Goal: Transaction & Acquisition: Purchase product/service

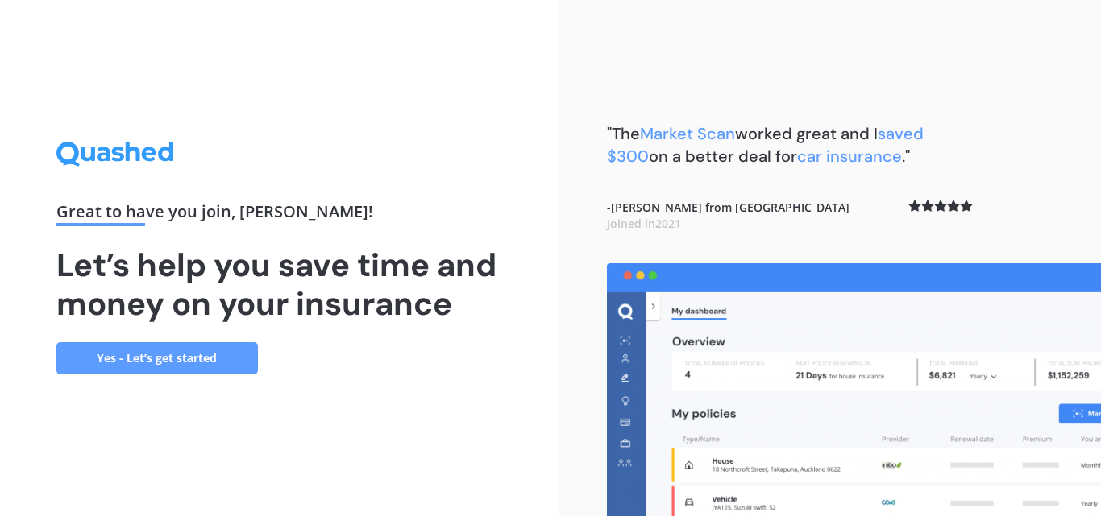
click at [168, 358] on link "Yes - Let’s get started" at bounding box center [156, 358] width 201 height 32
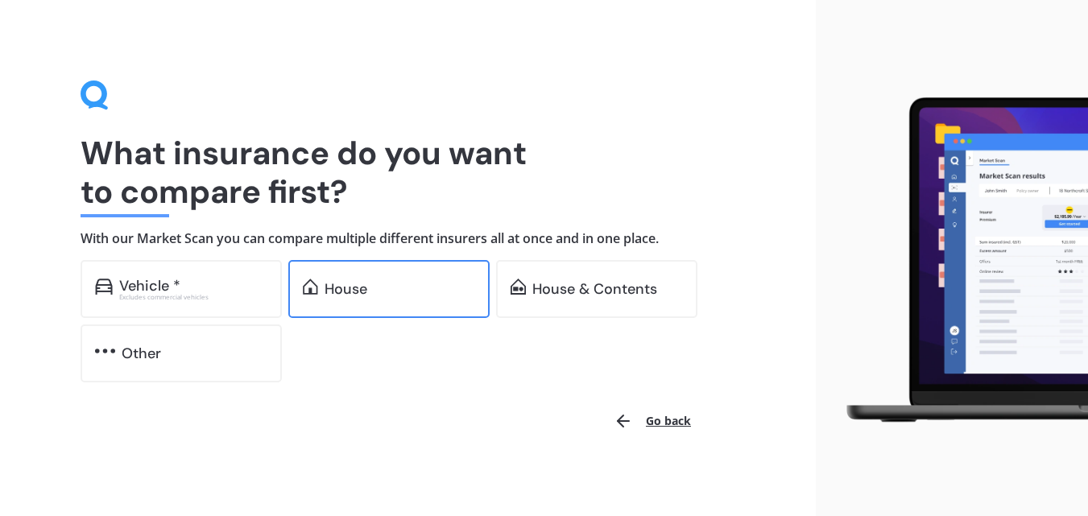
click at [366, 292] on div "House" at bounding box center [346, 289] width 43 height 16
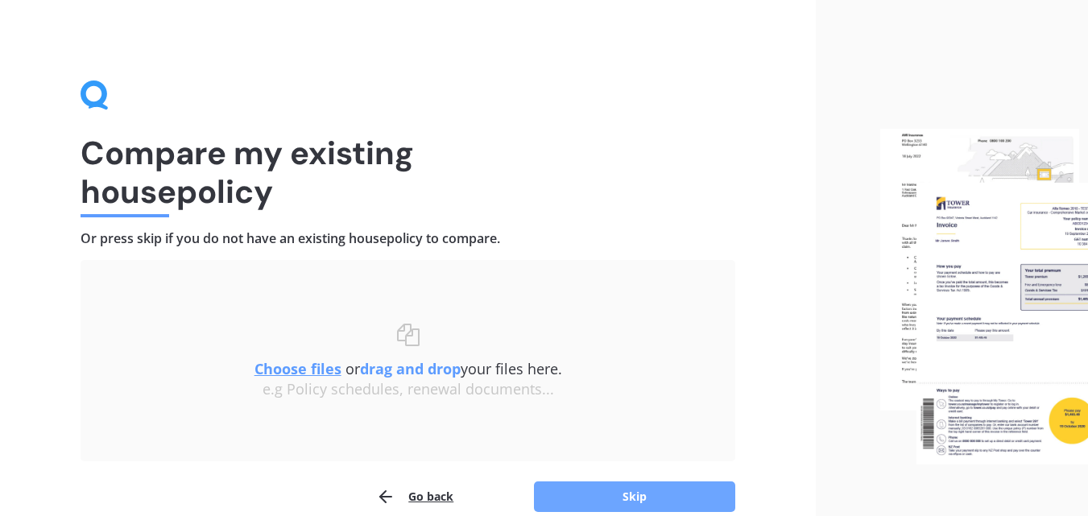
click at [661, 495] on button "Skip" at bounding box center [634, 497] width 201 height 31
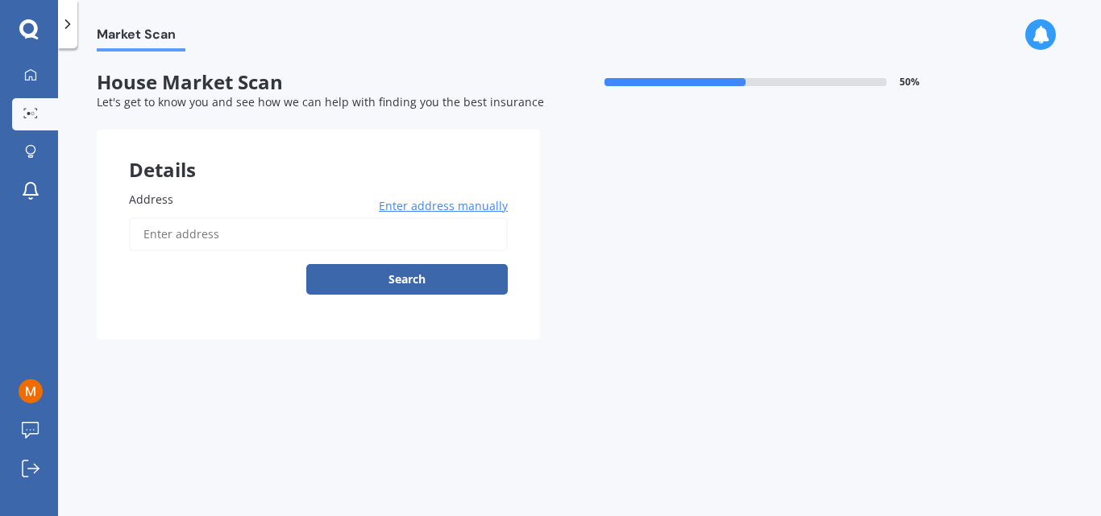
click at [182, 238] on input "Address" at bounding box center [318, 235] width 379 height 34
type input "[STREET_ADDRESS][PERSON_NAME][PERSON_NAME]"
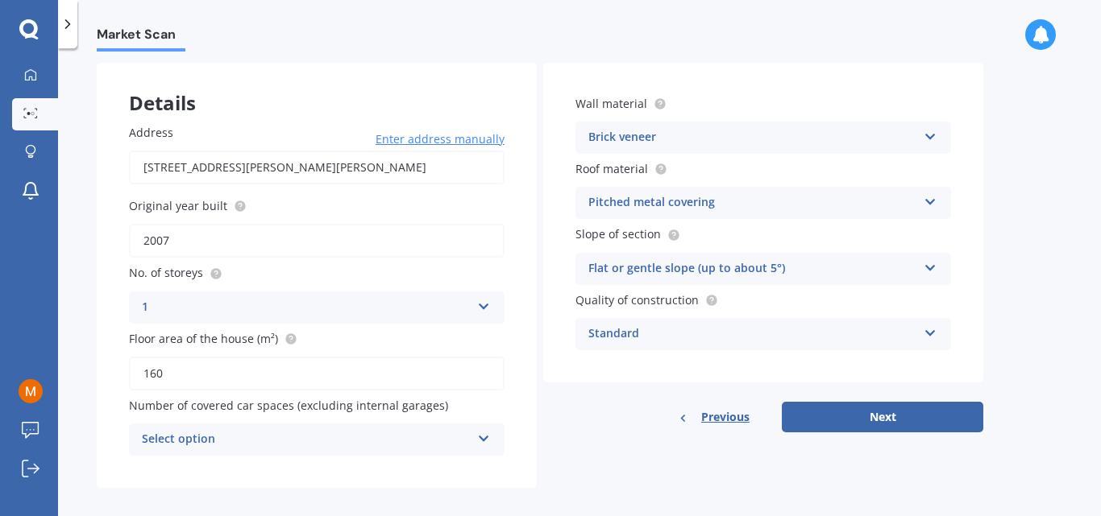
scroll to position [81, 0]
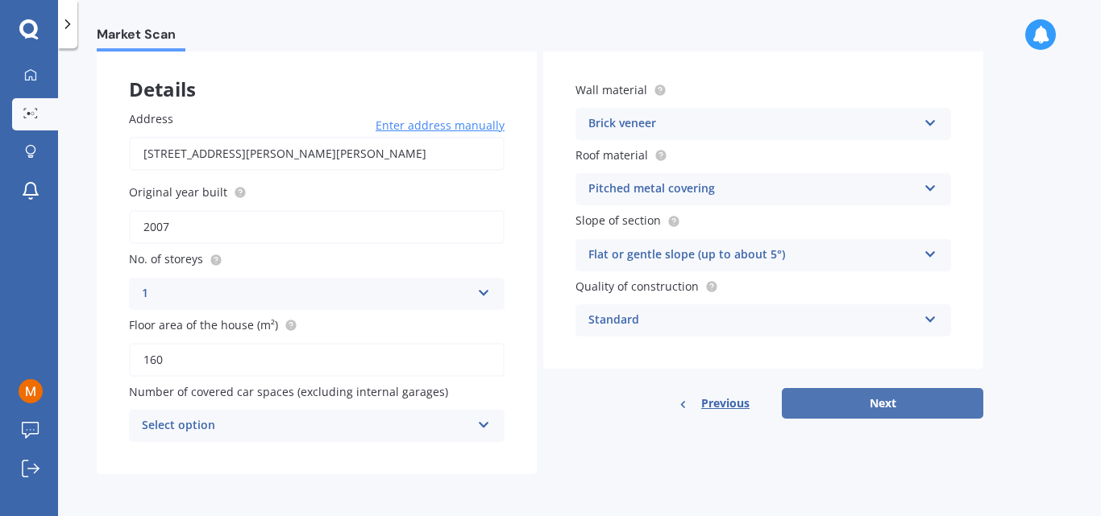
click at [896, 407] on button "Next" at bounding box center [881, 403] width 201 height 31
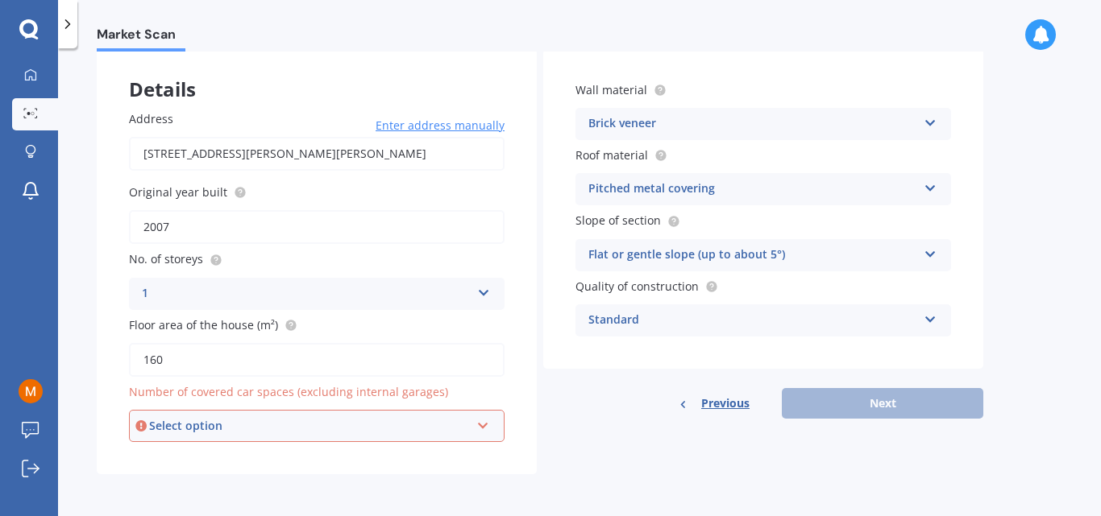
click at [482, 422] on icon at bounding box center [483, 422] width 14 height 11
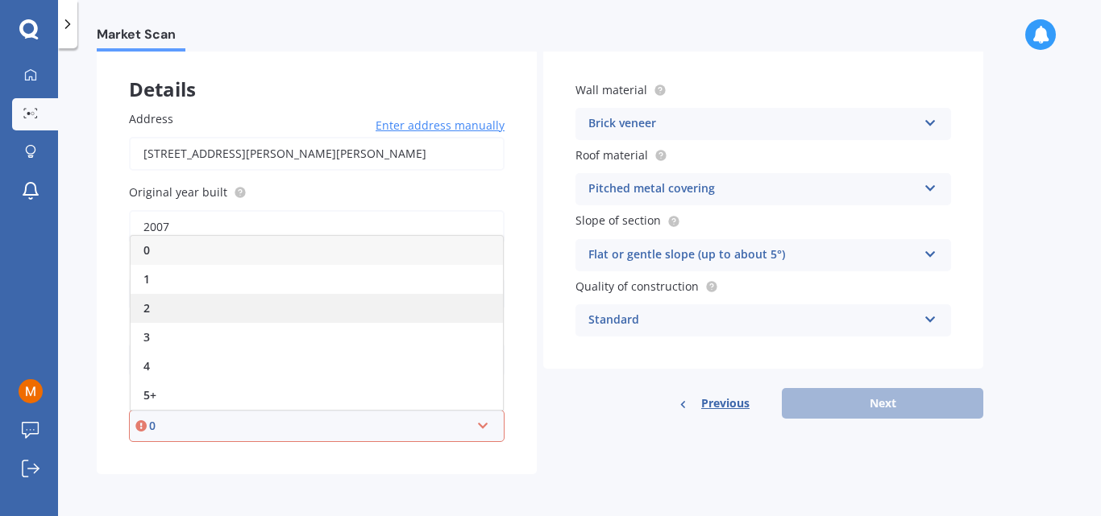
click at [147, 311] on span "2" at bounding box center [146, 308] width 6 height 15
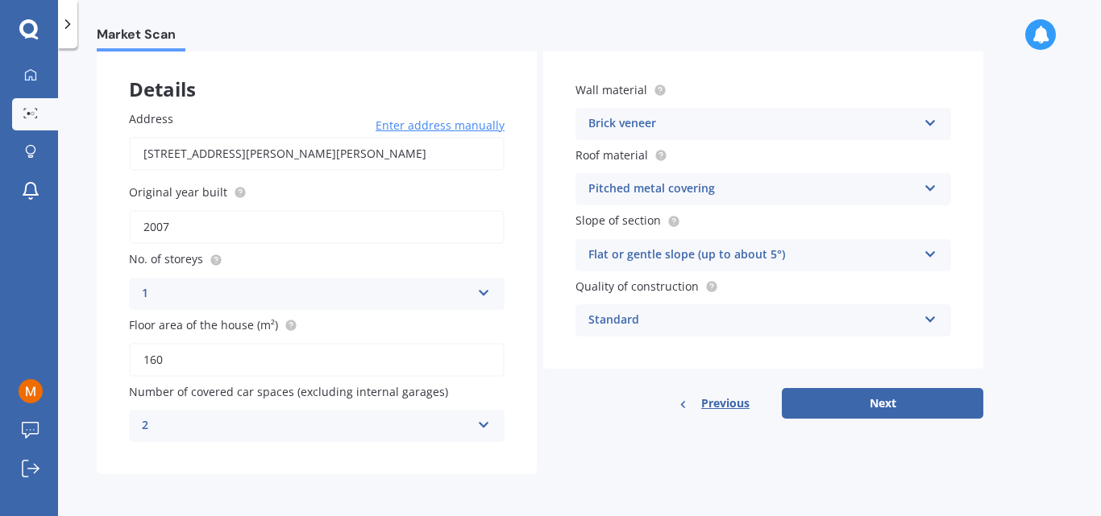
click at [483, 421] on icon at bounding box center [484, 422] width 14 height 11
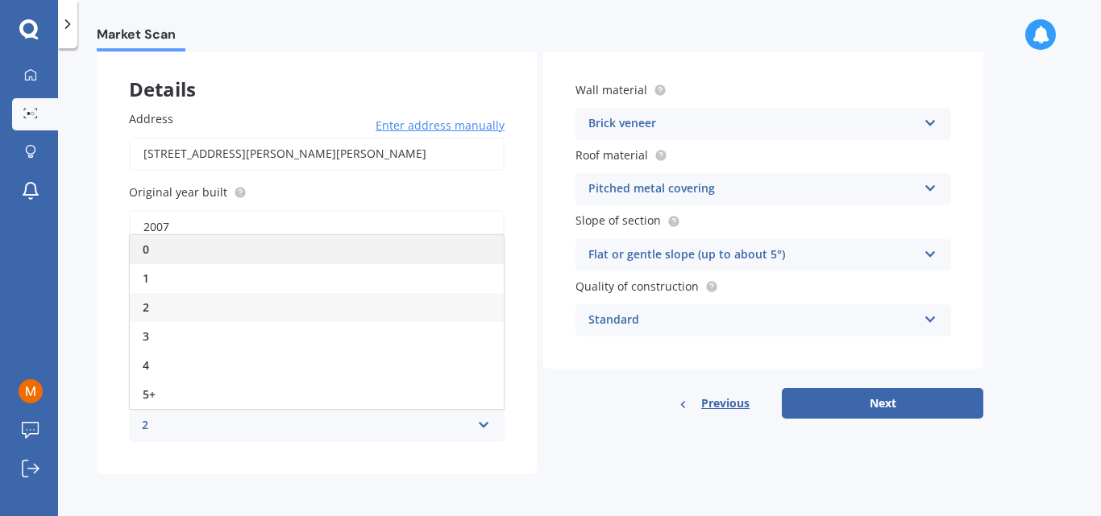
click at [145, 251] on span "0" at bounding box center [146, 249] width 6 height 15
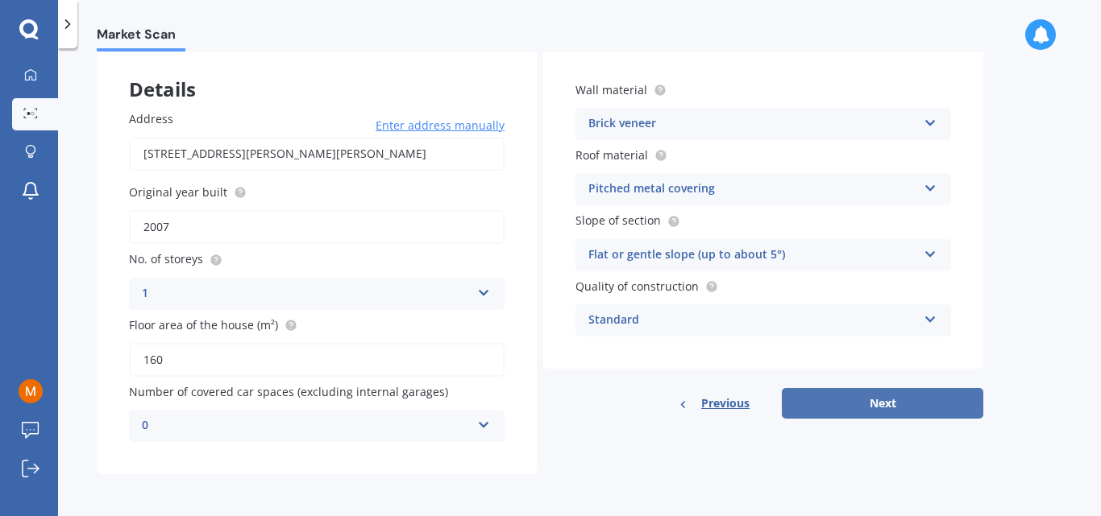
click at [892, 404] on button "Next" at bounding box center [881, 403] width 201 height 31
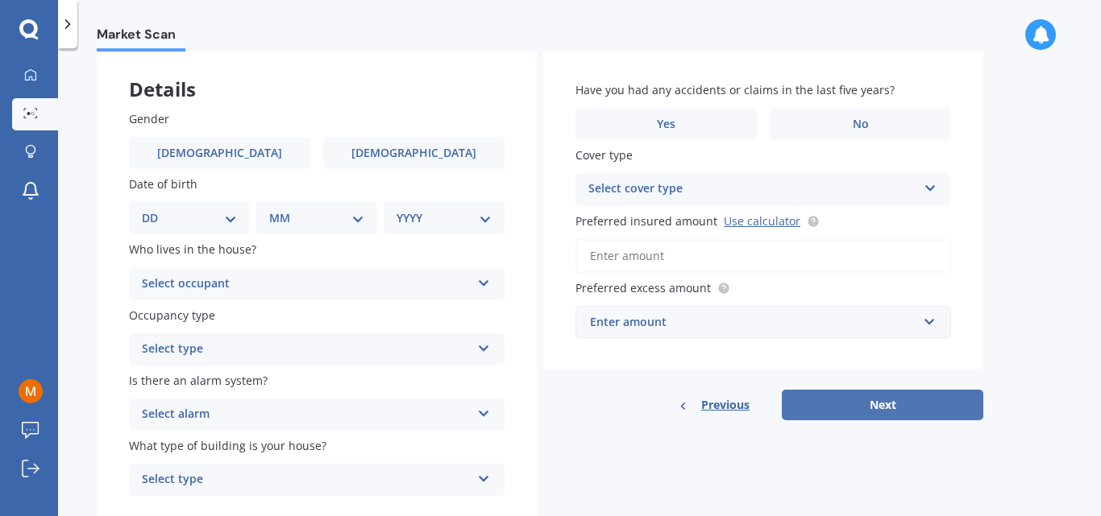
scroll to position [0, 0]
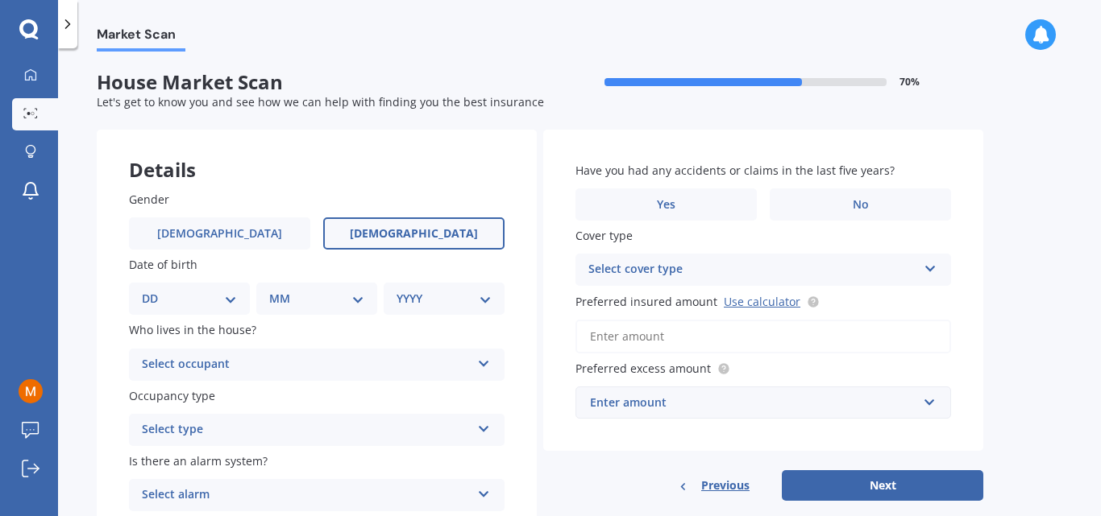
click at [417, 228] on span "[DEMOGRAPHIC_DATA]" at bounding box center [414, 234] width 128 height 14
click at [0, 0] on input "[DEMOGRAPHIC_DATA]" at bounding box center [0, 0] width 0 height 0
click at [229, 297] on select "DD 01 02 03 04 05 06 07 08 09 10 11 12 13 14 15 16 17 18 19 20 21 22 23 24 25 2…" at bounding box center [189, 299] width 95 height 18
select select "05"
click at [155, 290] on select "DD 01 02 03 04 05 06 07 08 09 10 11 12 13 14 15 16 17 18 19 20 21 22 23 24 25 2…" at bounding box center [189, 299] width 95 height 18
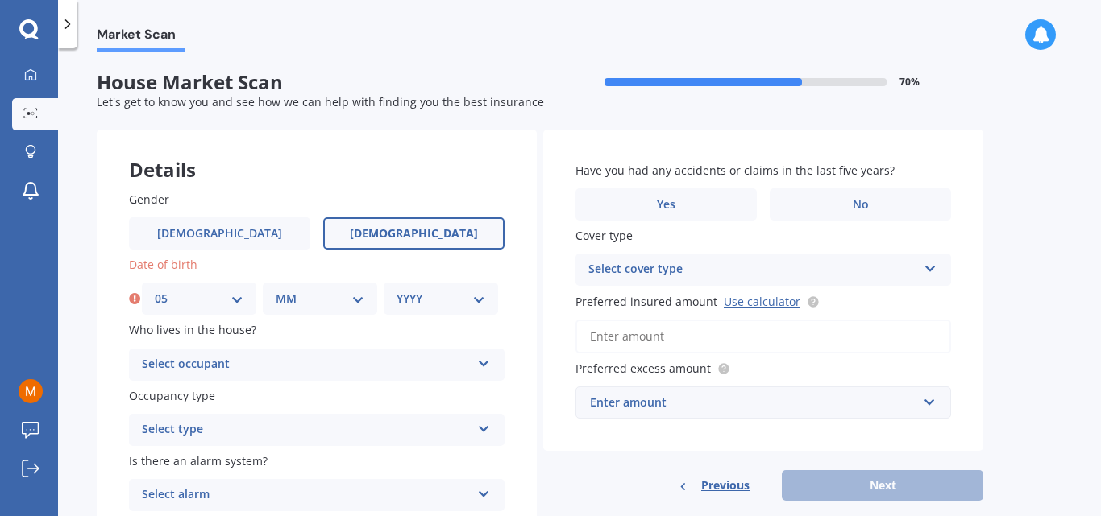
click at [358, 298] on select "MM 01 02 03 04 05 06 07 08 09 10 11 12" at bounding box center [320, 299] width 89 height 18
select select "04"
click at [276, 290] on select "MM 01 02 03 04 05 06 07 08 09 10 11 12" at bounding box center [320, 299] width 89 height 18
click at [479, 300] on select "YYYY 2009 2008 2007 2006 2005 2004 2003 2002 2001 2000 1999 1998 1997 1996 1995…" at bounding box center [440, 299] width 89 height 18
select select "1960"
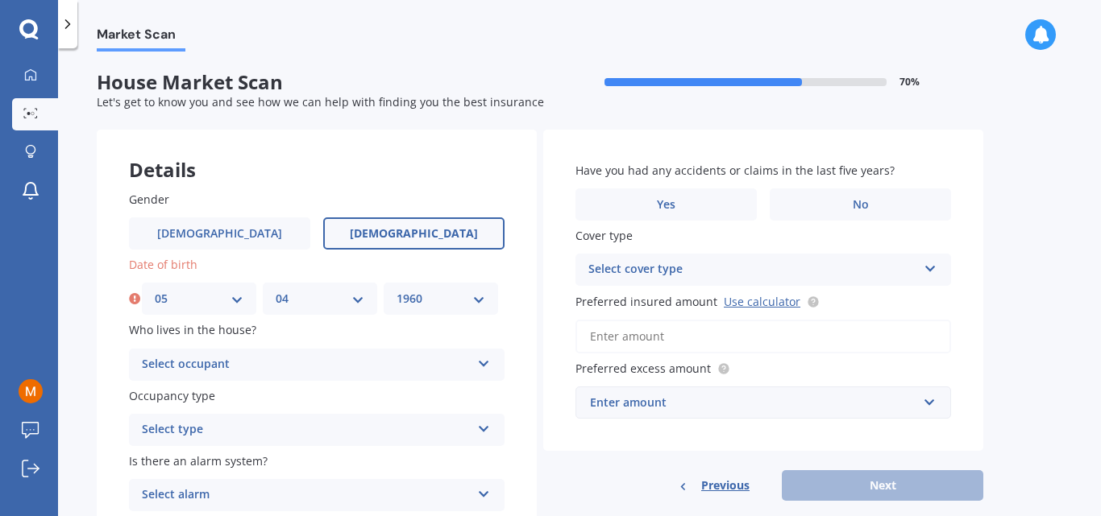
click at [396, 290] on select "YYYY 2009 2008 2007 2006 2005 2004 2003 2002 2001 2000 1999 1998 1997 1996 1995…" at bounding box center [440, 299] width 89 height 18
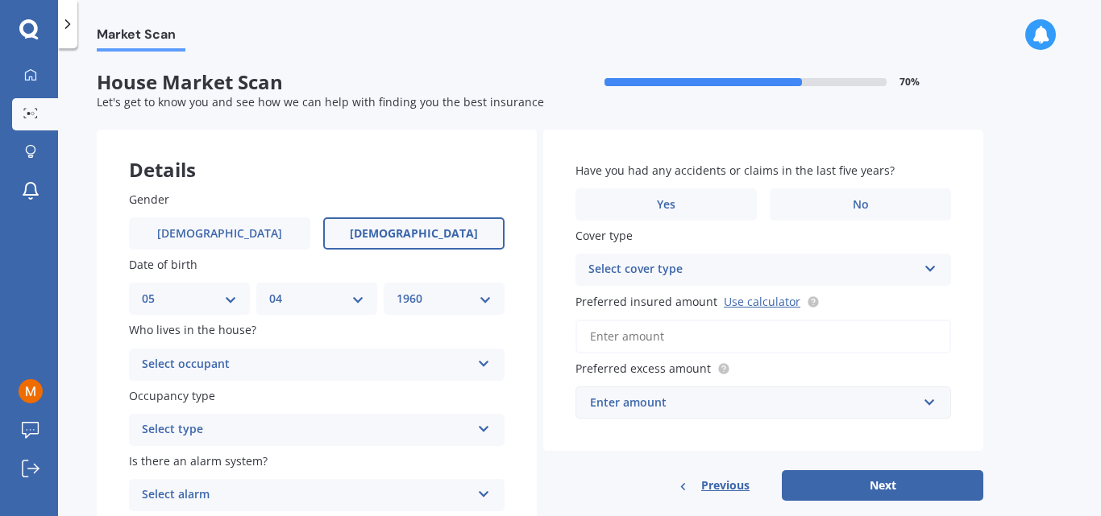
click at [482, 361] on icon at bounding box center [484, 360] width 14 height 11
click at [165, 393] on span "Owner" at bounding box center [161, 395] width 36 height 15
click at [483, 425] on icon at bounding box center [484, 426] width 14 height 11
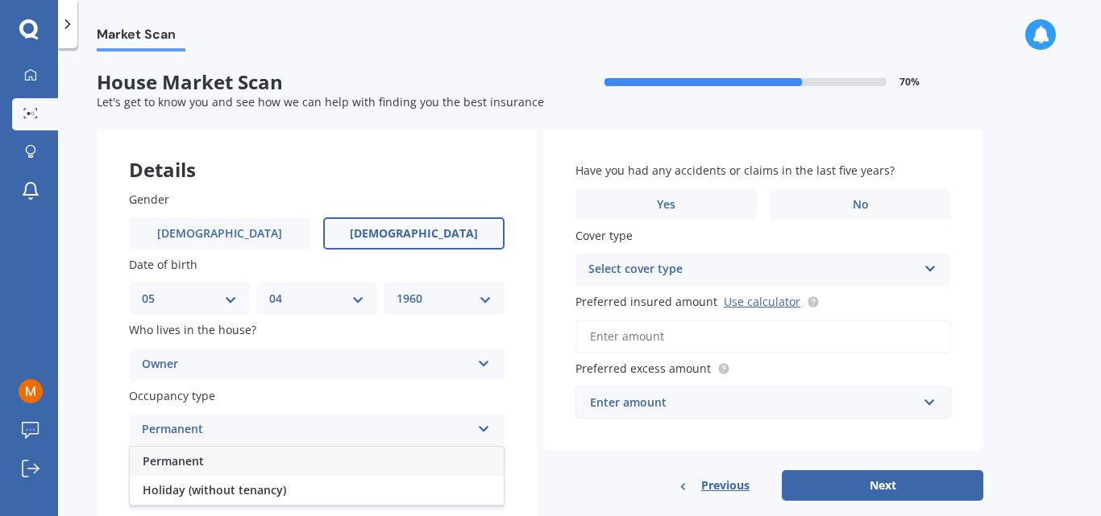
click at [178, 458] on span "Permanent" at bounding box center [173, 461] width 61 height 15
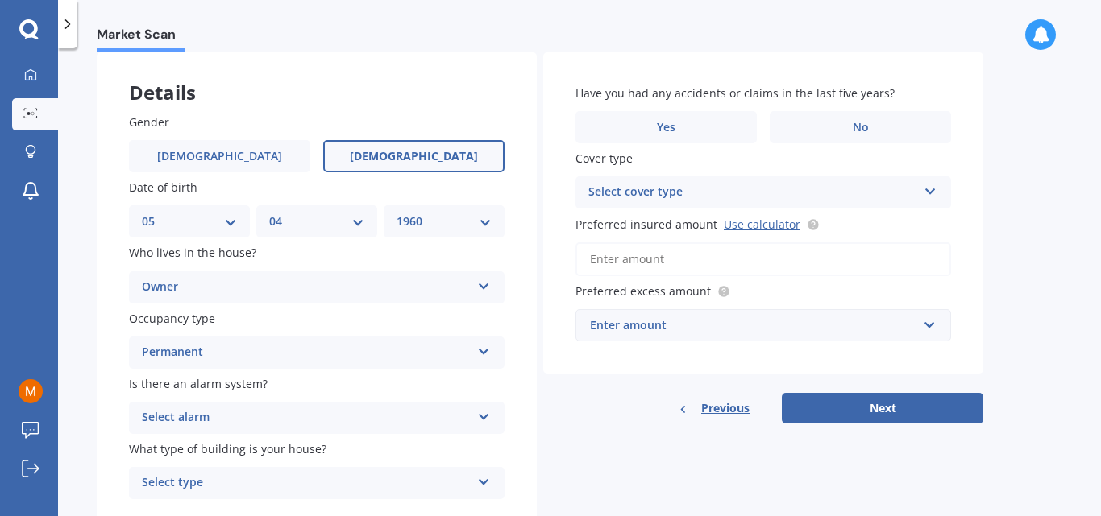
scroll to position [135, 0]
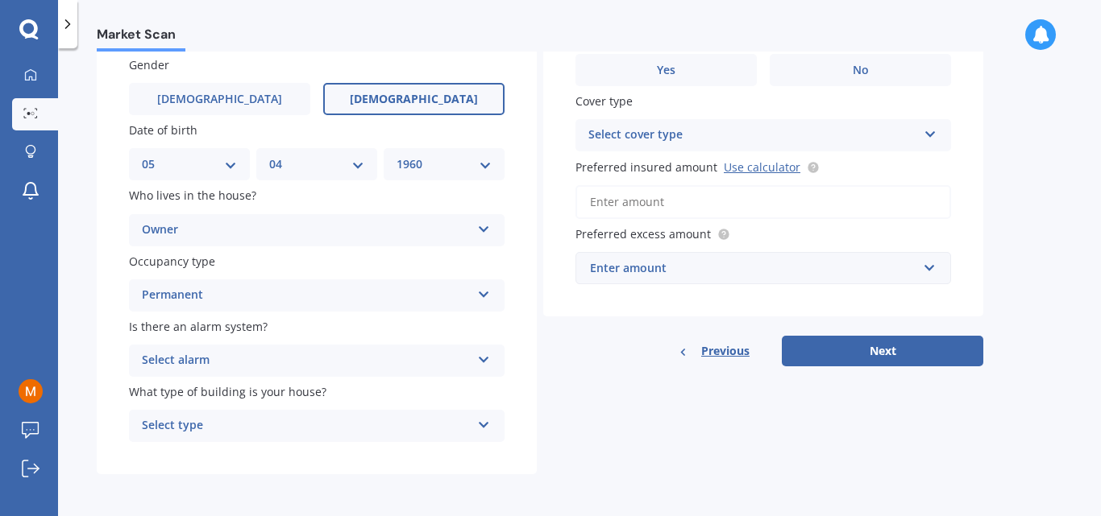
click at [486, 357] on icon at bounding box center [484, 356] width 14 height 11
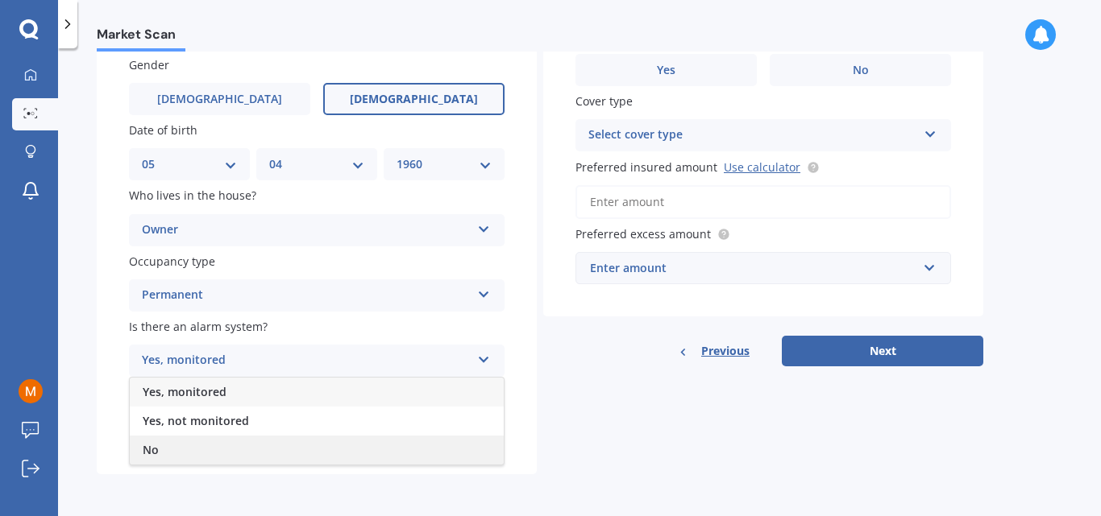
click at [151, 447] on span "No" at bounding box center [151, 449] width 16 height 15
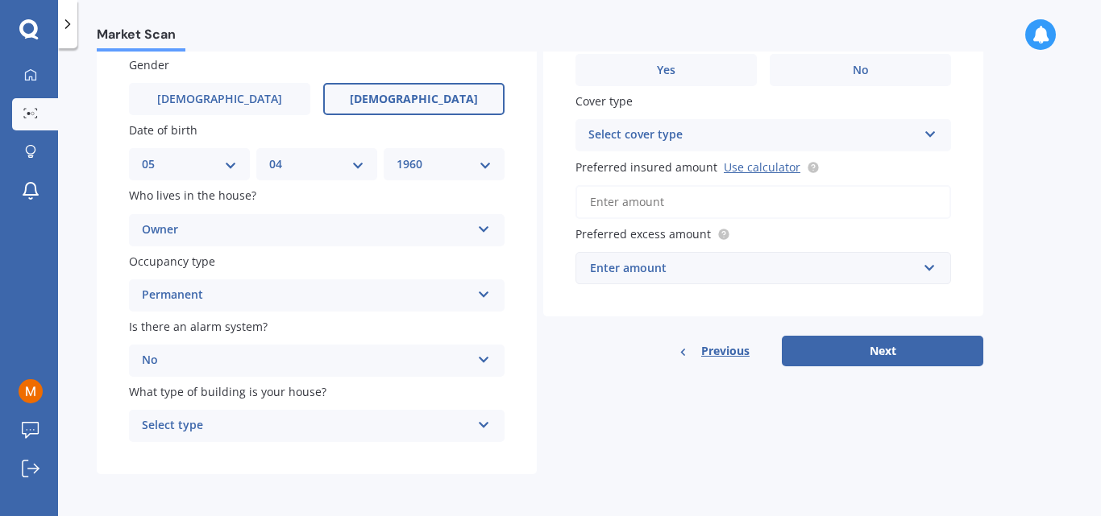
click at [484, 422] on icon at bounding box center [484, 422] width 14 height 11
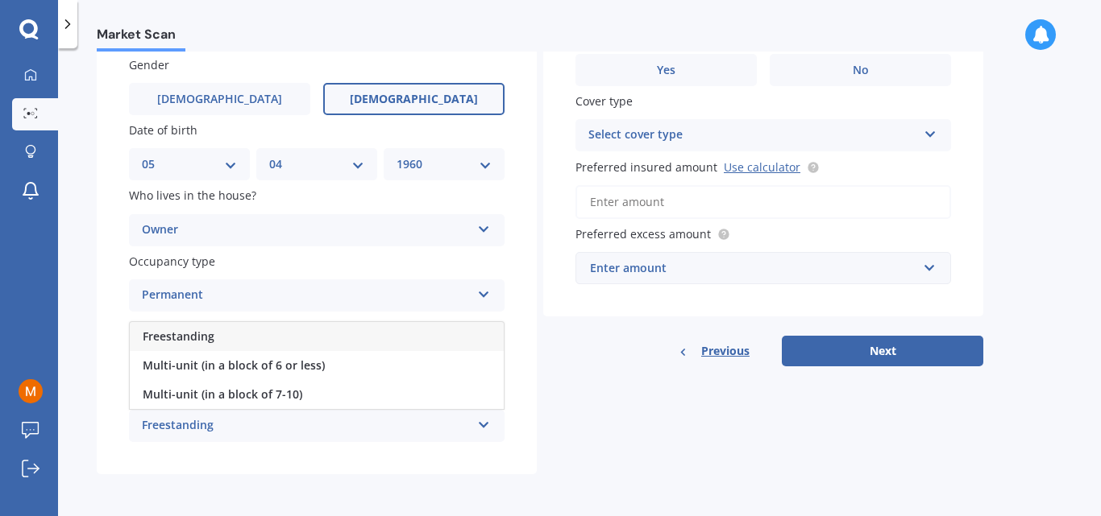
click at [179, 424] on div "Freestanding" at bounding box center [306, 426] width 329 height 19
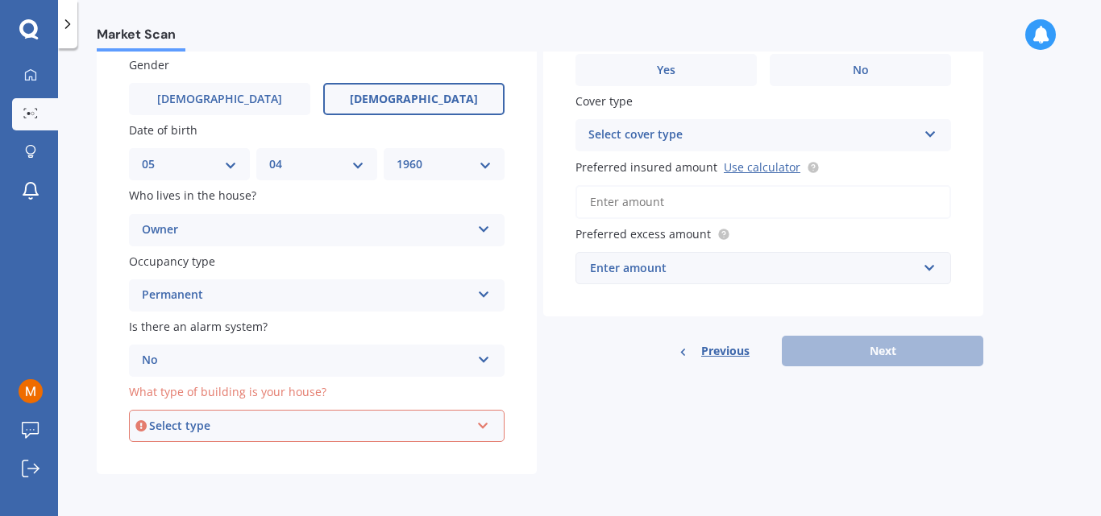
click at [482, 425] on icon at bounding box center [483, 422] width 14 height 11
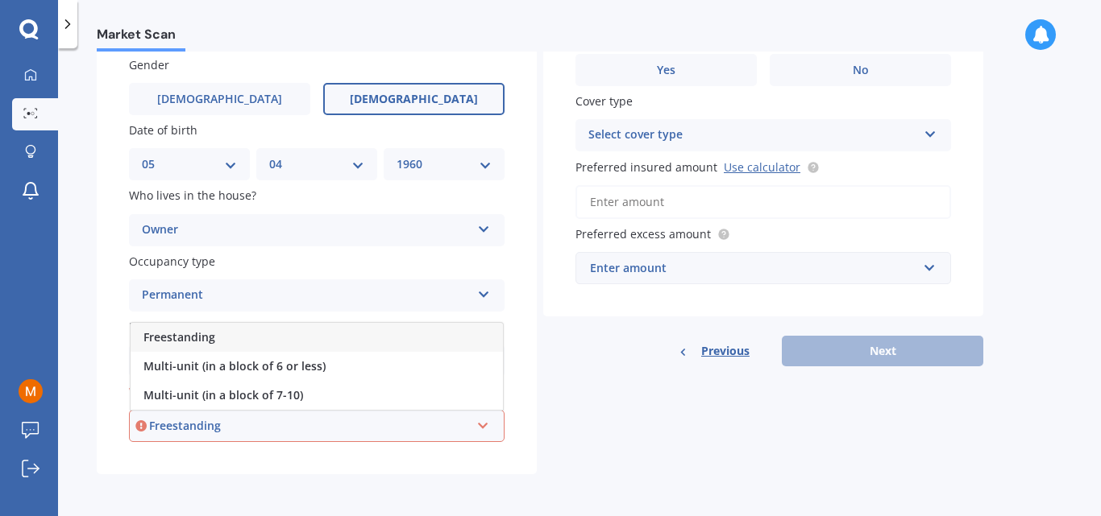
click at [189, 334] on span "Freestanding" at bounding box center [179, 337] width 72 height 15
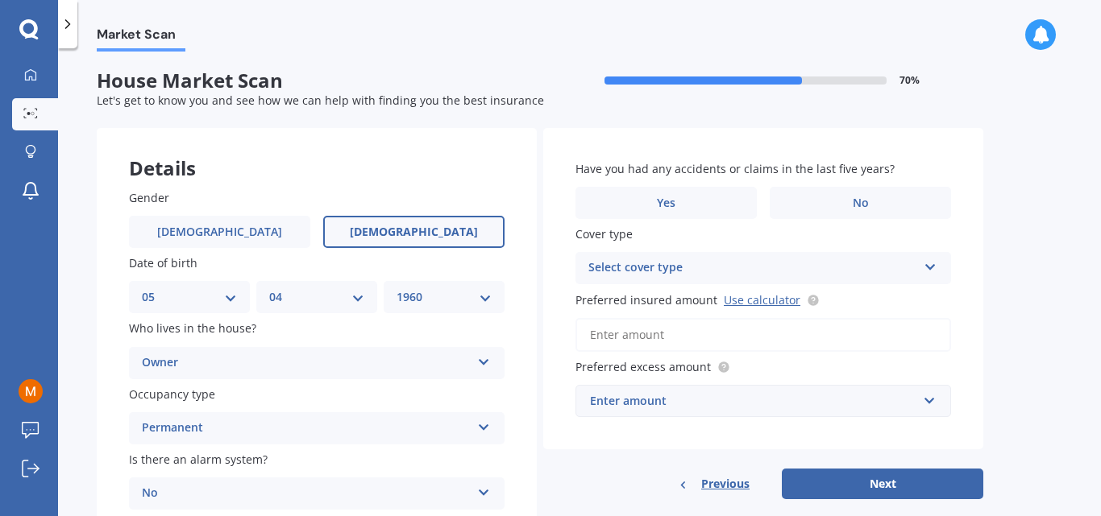
scroll to position [0, 0]
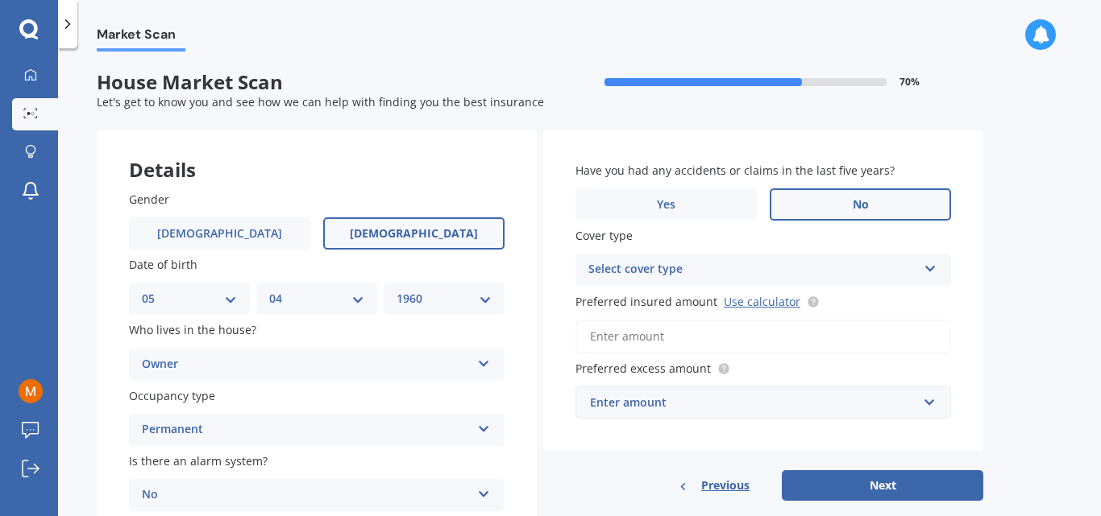
click at [840, 204] on label "No" at bounding box center [859, 205] width 181 height 32
click at [0, 0] on input "No" at bounding box center [0, 0] width 0 height 0
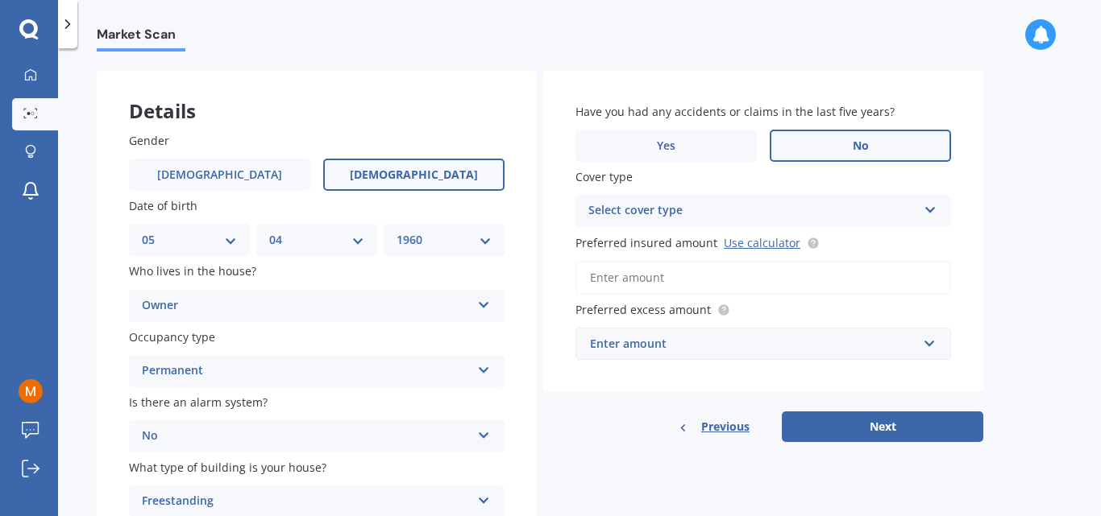
scroll to position [60, 0]
click at [931, 209] on icon at bounding box center [930, 206] width 14 height 11
click at [1002, 220] on div "Market Scan House Market Scan 70 % Let's get to know you and see how we can hel…" at bounding box center [579, 286] width 1043 height 468
click at [626, 276] on input "Preferred insured amount Use calculator" at bounding box center [762, 277] width 375 height 34
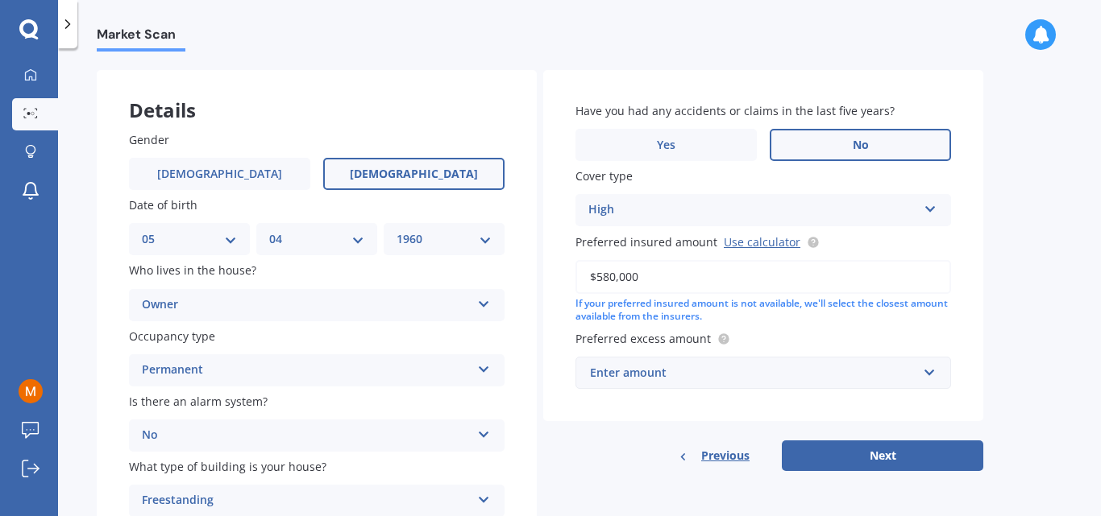
type input "$580,000"
click at [1043, 245] on div "Market Scan House Market Scan 70 % Let's get to know you and see how we can hel…" at bounding box center [579, 286] width 1043 height 468
click at [929, 373] on input "text" at bounding box center [757, 373] width 361 height 31
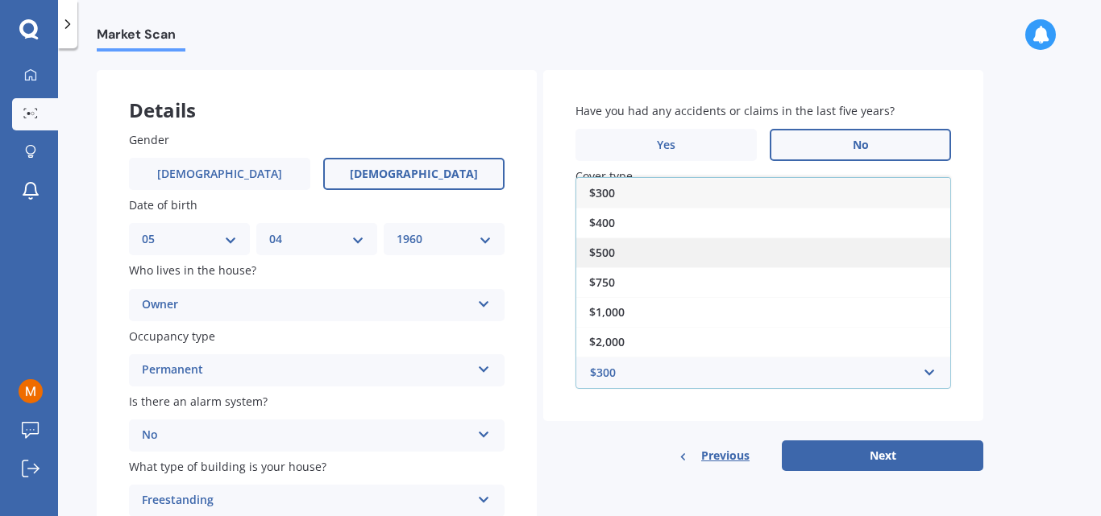
click at [605, 251] on span "$500" at bounding box center [602, 252] width 26 height 15
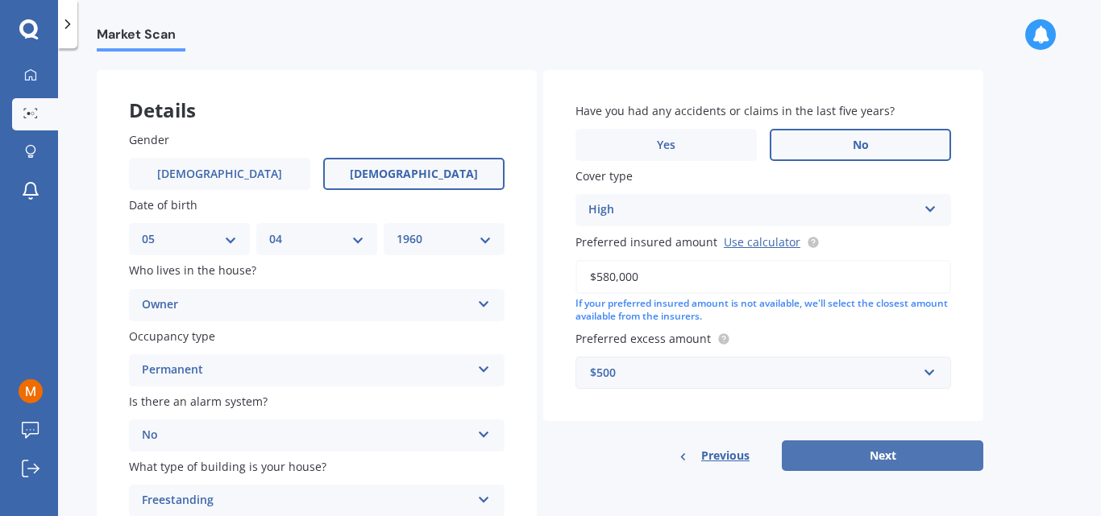
click at [864, 454] on button "Next" at bounding box center [881, 456] width 201 height 31
select select "05"
select select "04"
select select "1960"
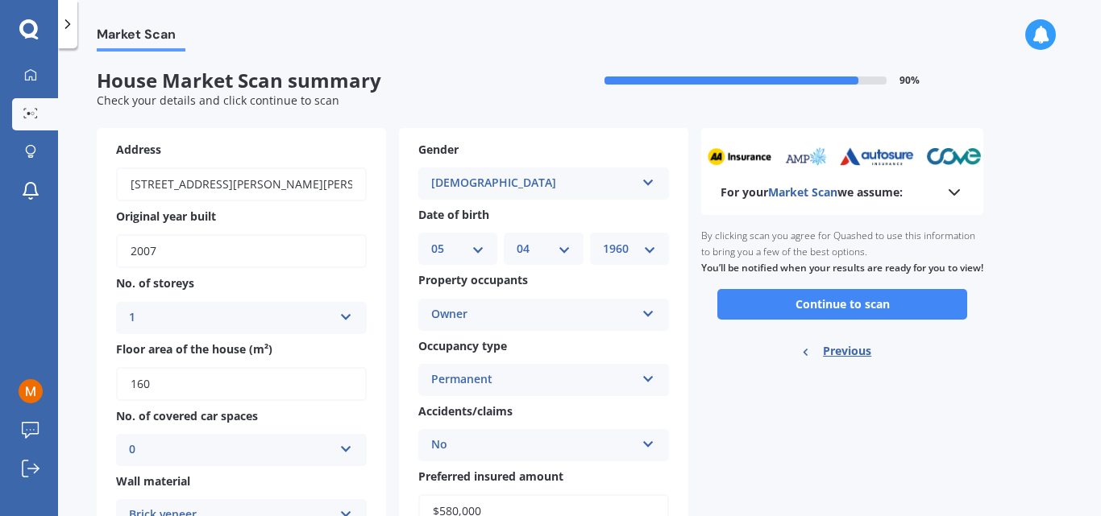
scroll to position [0, 0]
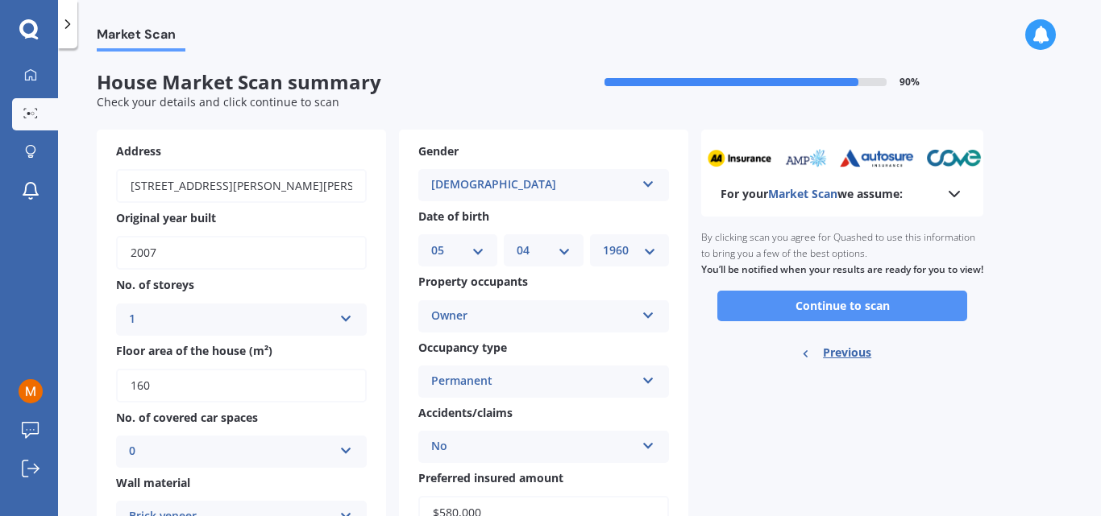
click at [790, 319] on button "Continue to scan" at bounding box center [842, 306] width 250 height 31
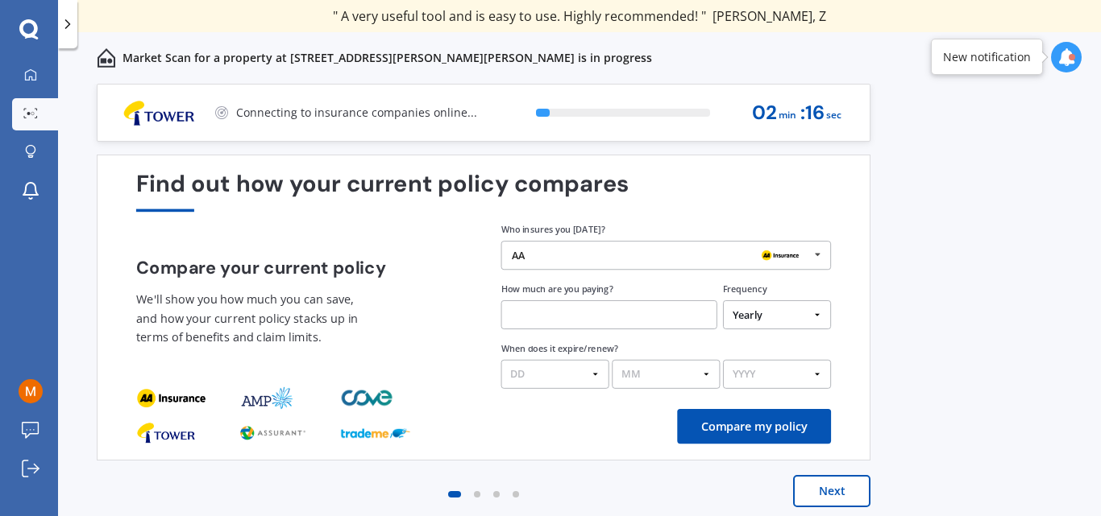
scroll to position [7, 0]
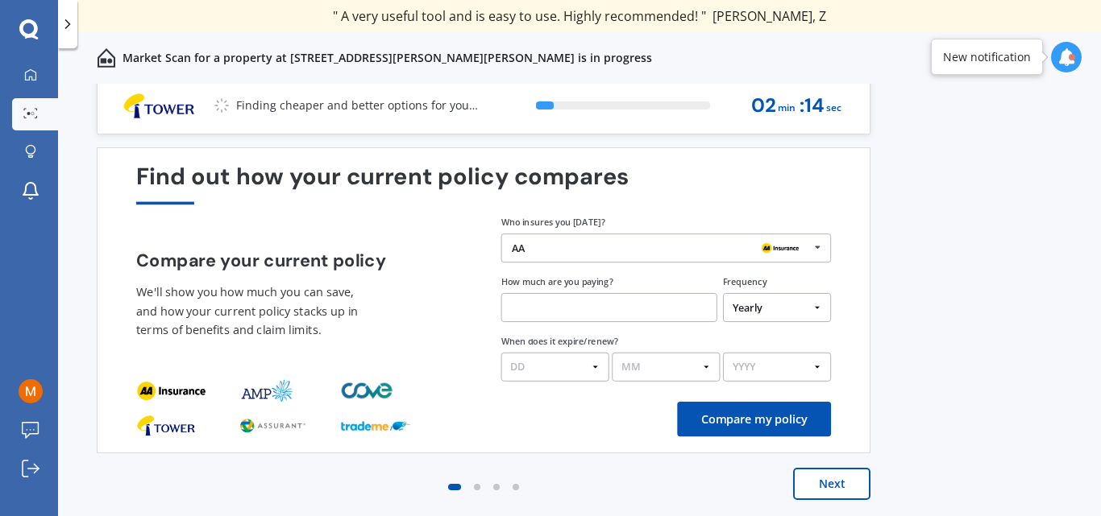
click at [838, 488] on button "Next" at bounding box center [831, 484] width 77 height 32
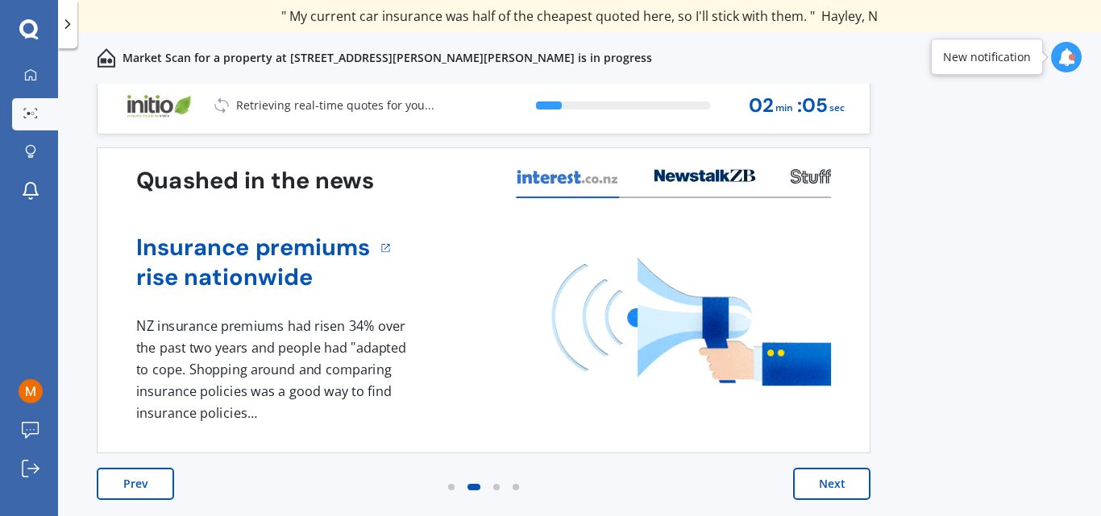
click at [811, 484] on button "Next" at bounding box center [831, 484] width 77 height 32
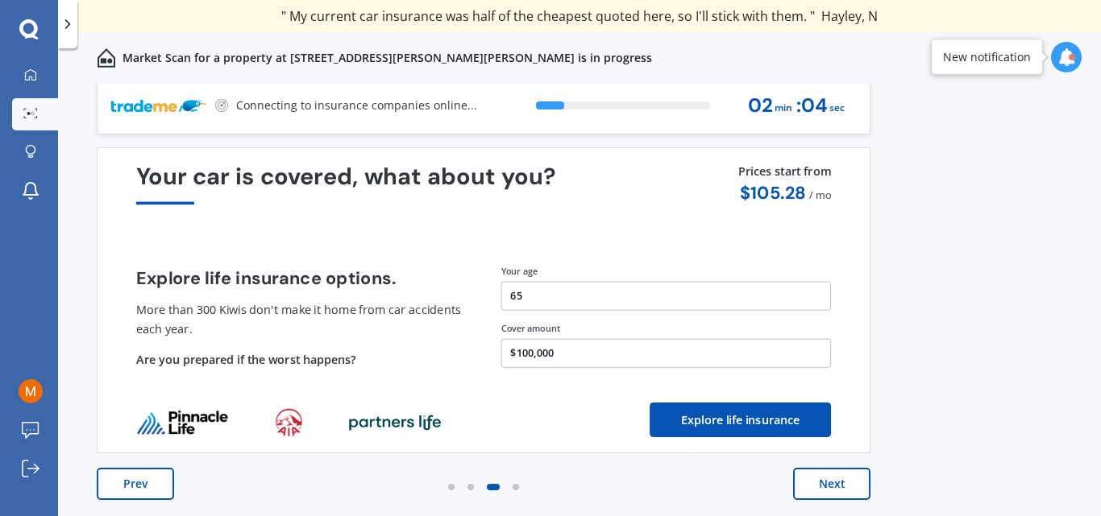
scroll to position [0, 0]
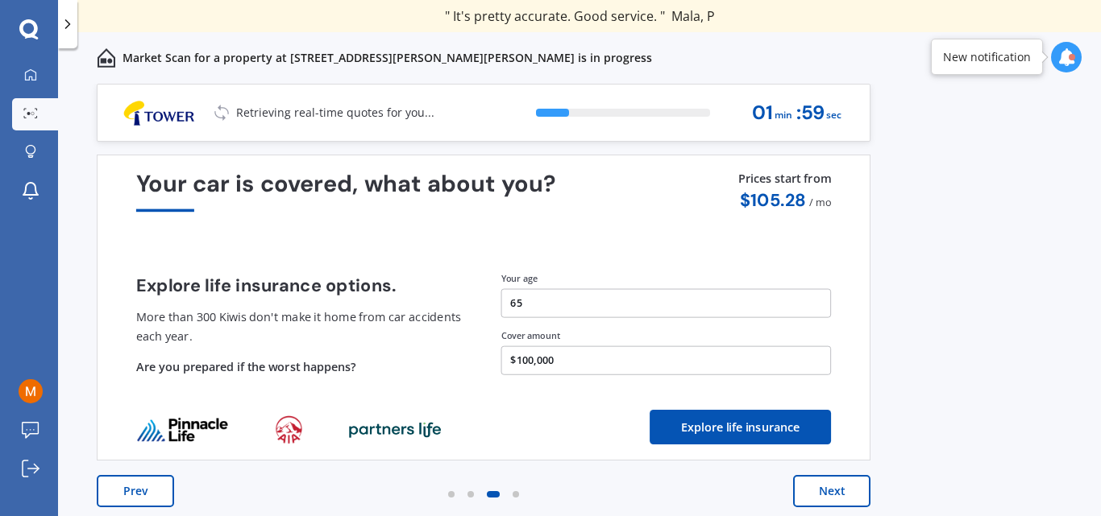
click at [811, 484] on button "Next" at bounding box center [831, 491] width 77 height 32
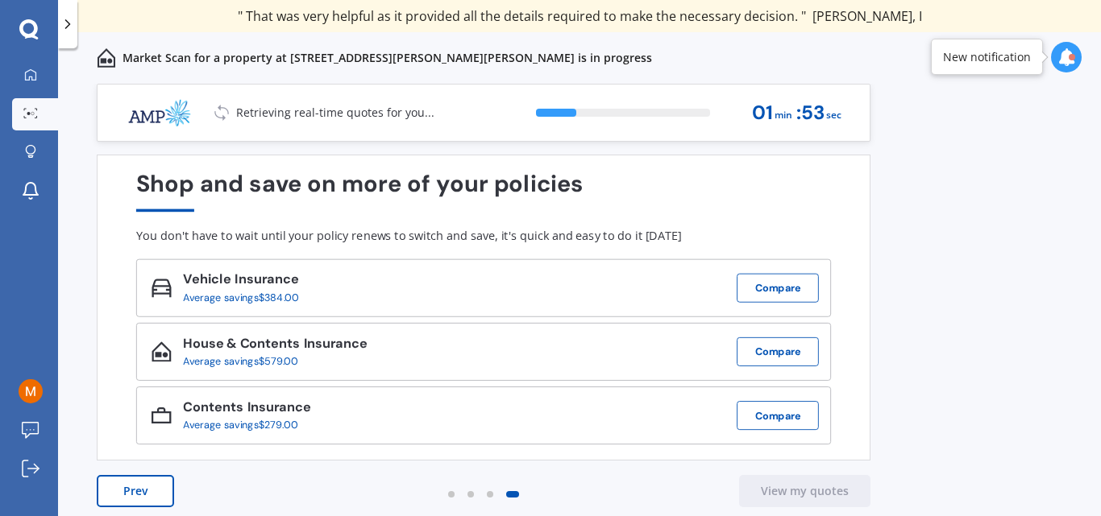
click at [126, 488] on button "Prev" at bounding box center [135, 491] width 77 height 32
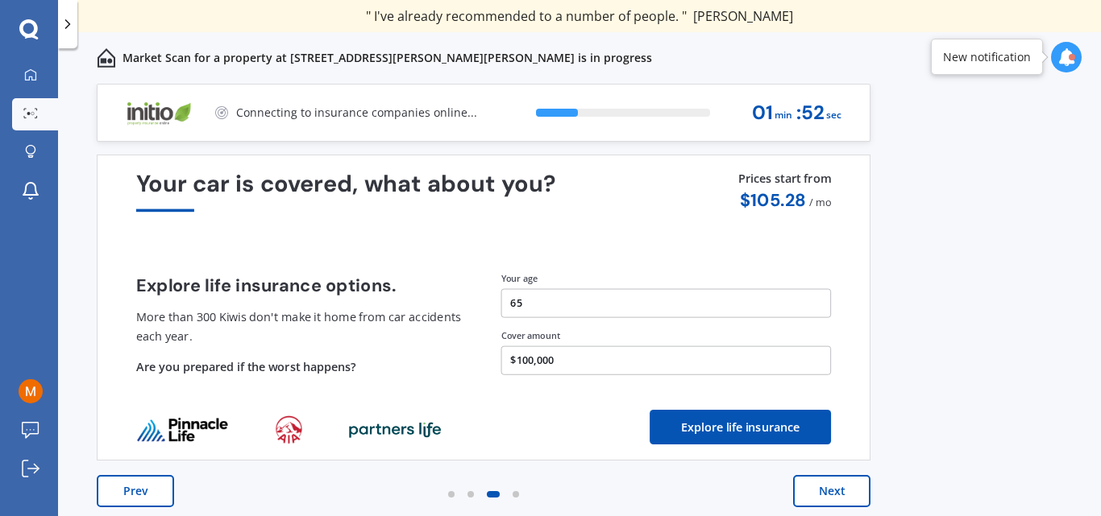
click at [126, 488] on button "Prev" at bounding box center [135, 491] width 77 height 32
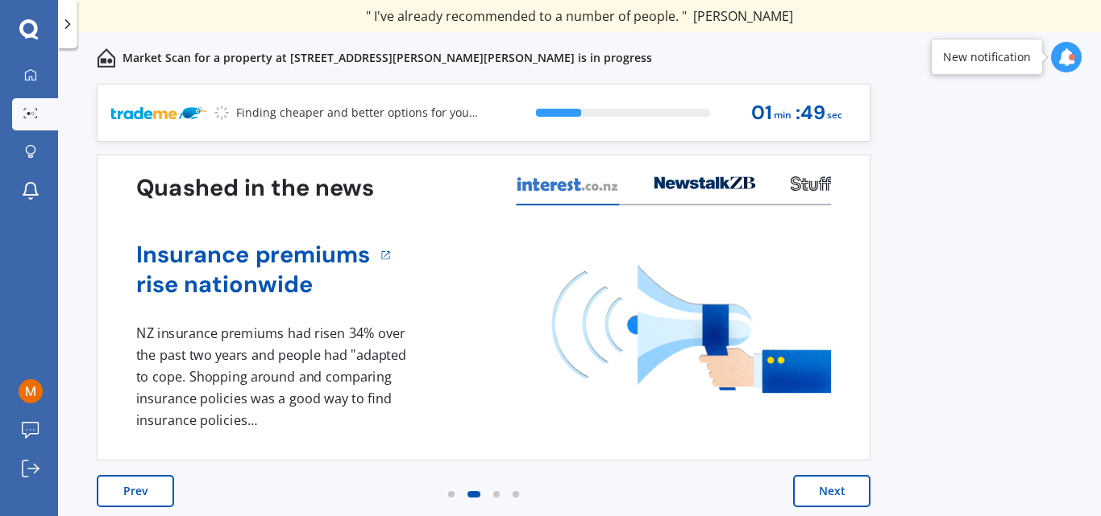
click at [126, 488] on button "Prev" at bounding box center [135, 491] width 77 height 32
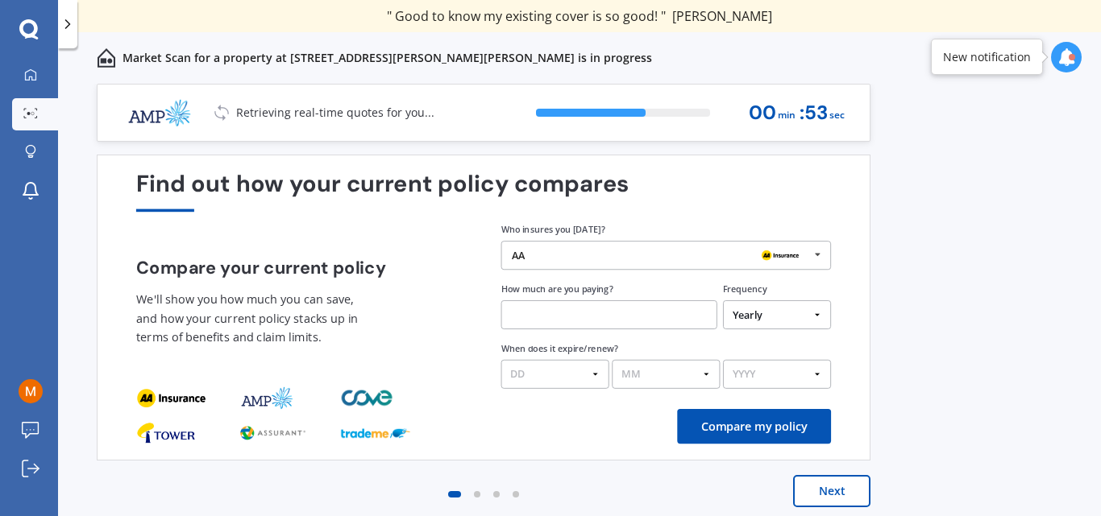
click at [1070, 55] on div at bounding box center [1071, 57] width 6 height 6
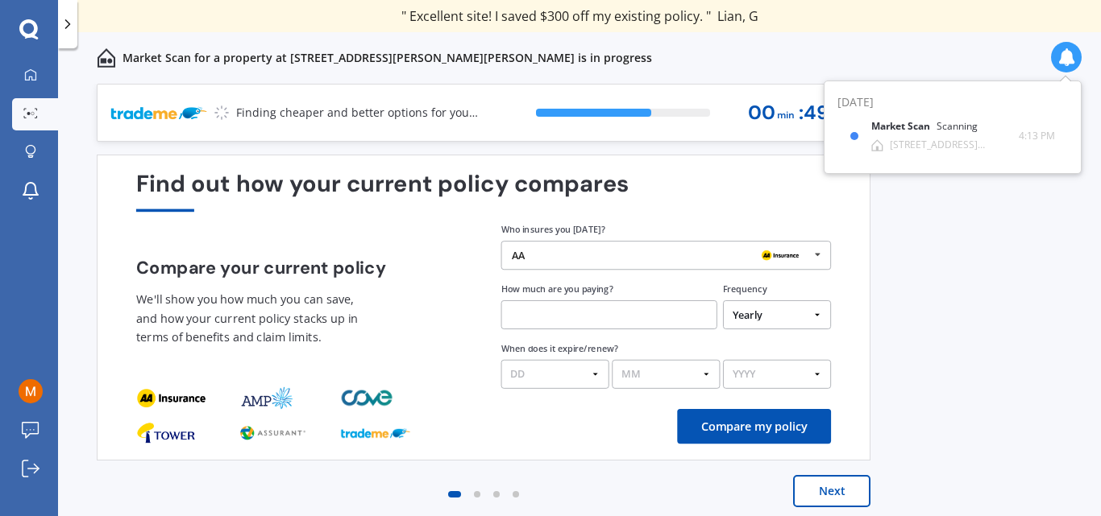
click at [997, 251] on div "Previous 60,000+ Kiwis have signed up to shop and save on insurance with us " H…" at bounding box center [579, 318] width 1043 height 468
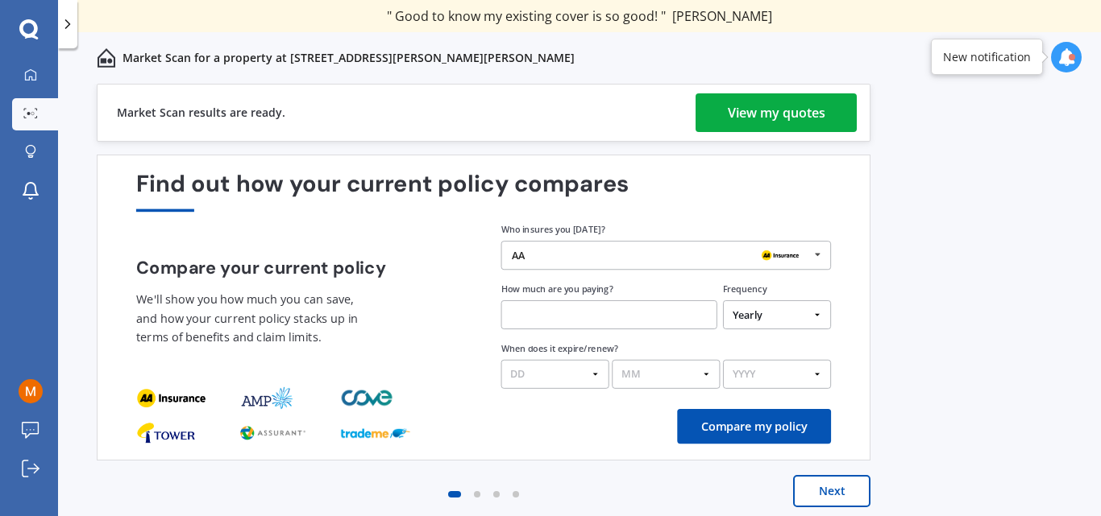
click at [781, 112] on div "View my quotes" at bounding box center [776, 112] width 97 height 39
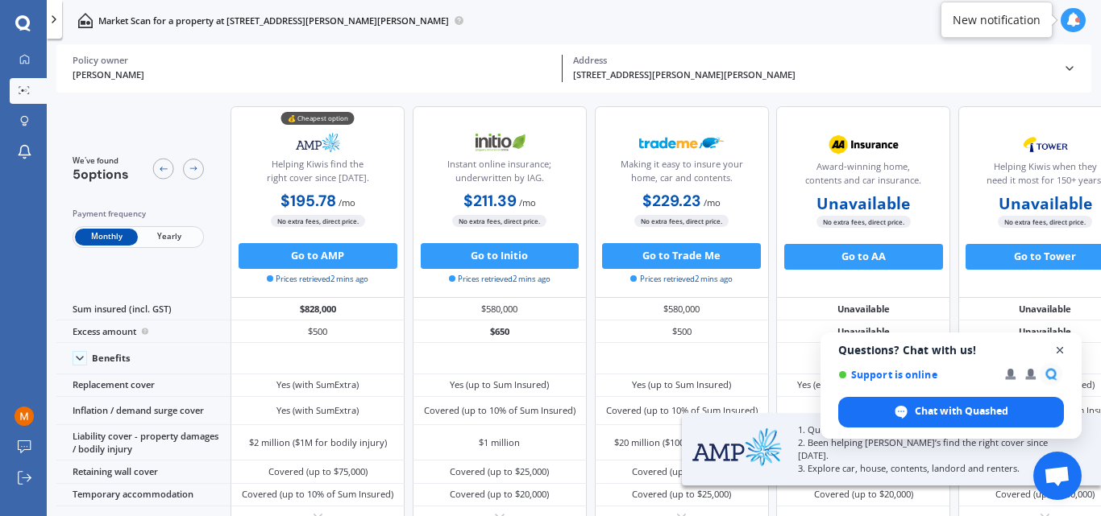
click at [1060, 349] on span "Open chat" at bounding box center [1060, 351] width 20 height 20
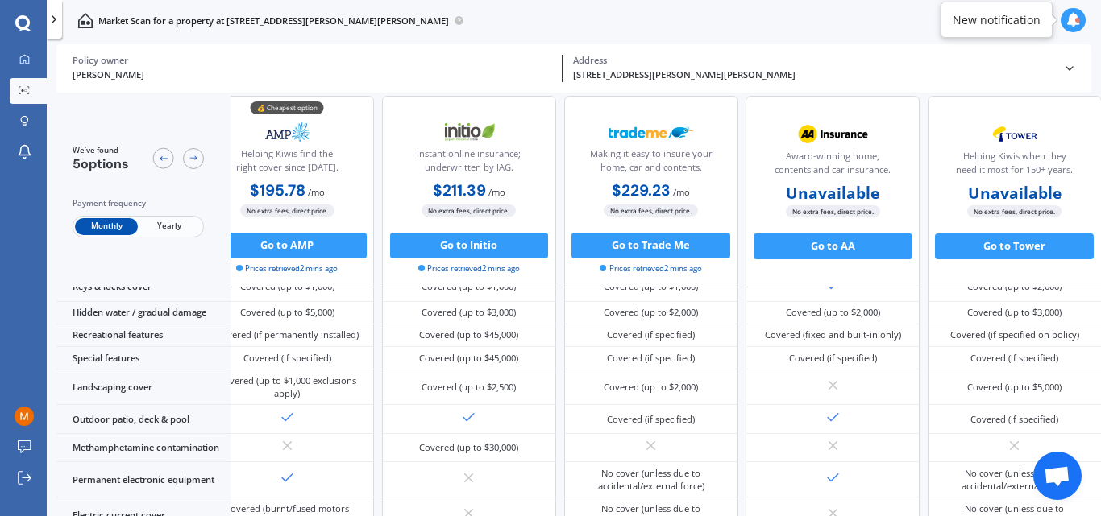
scroll to position [0, 46]
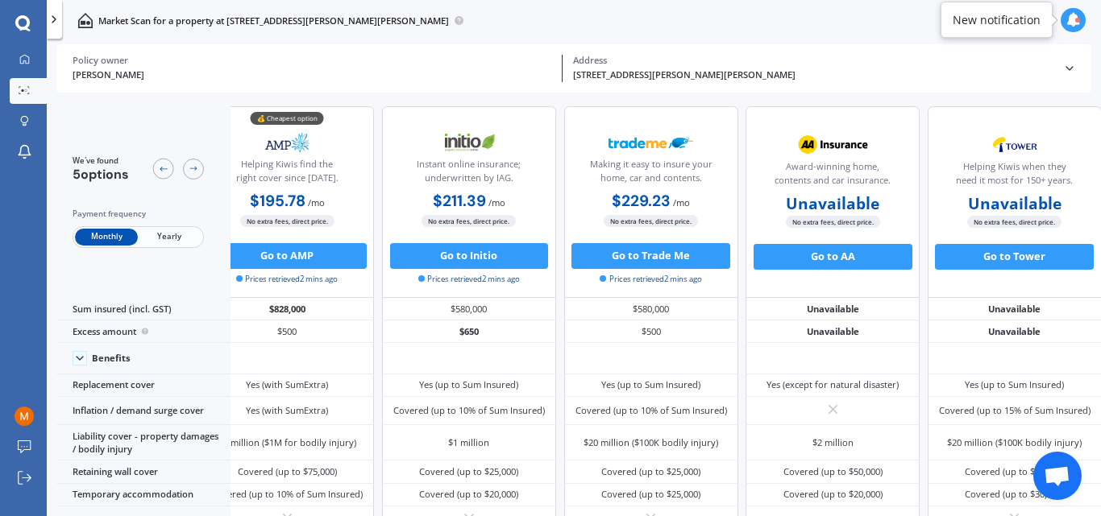
click at [165, 232] on span "Yearly" at bounding box center [169, 237] width 63 height 17
click at [192, 164] on icon at bounding box center [194, 169] width 10 height 10
click at [194, 167] on icon at bounding box center [194, 169] width 10 height 10
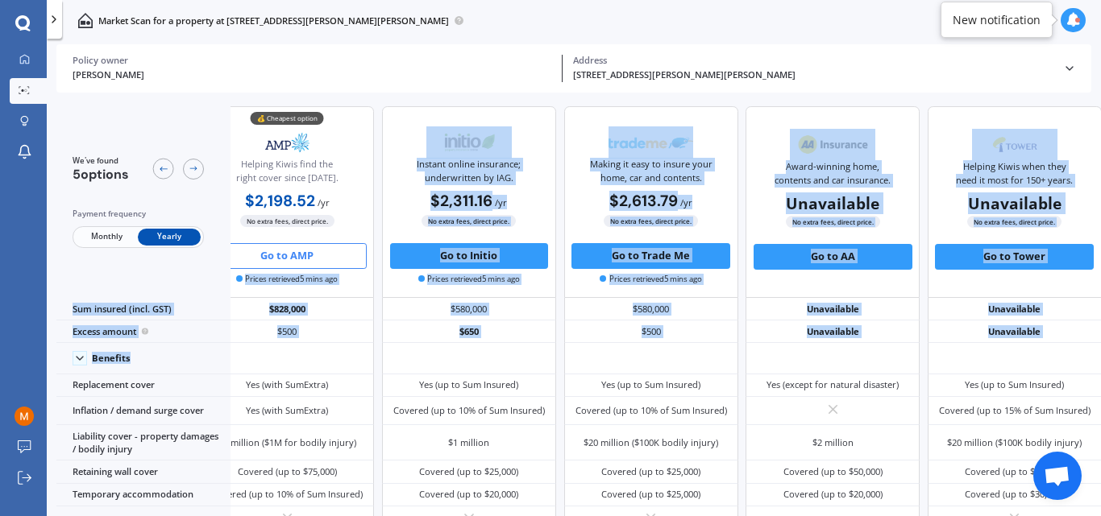
drag, startPoint x: 318, startPoint y: 350, endPoint x: 329, endPoint y: 255, distance: 94.8
